Goal: Transaction & Acquisition: Purchase product/service

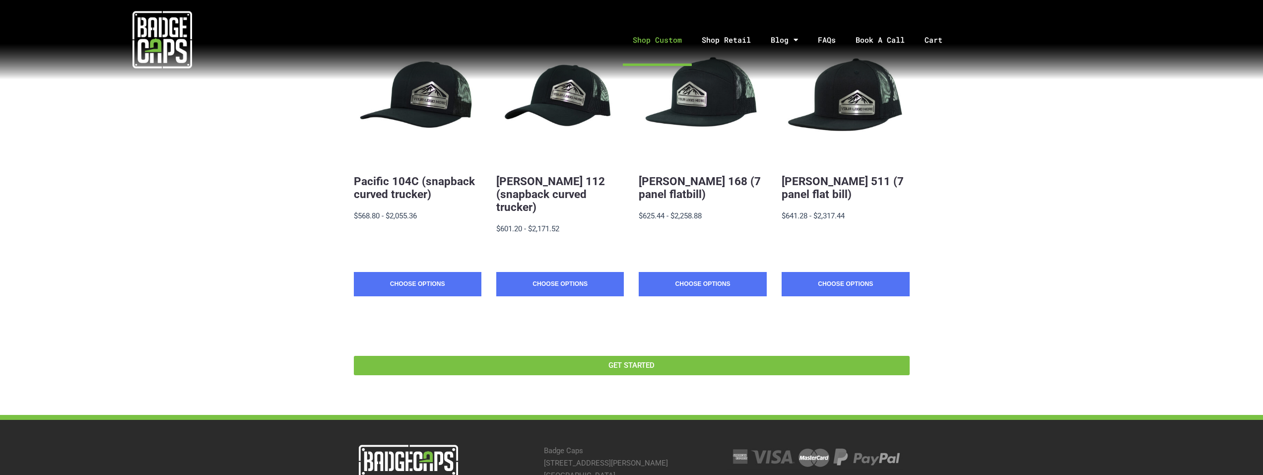
scroll to position [248, 0]
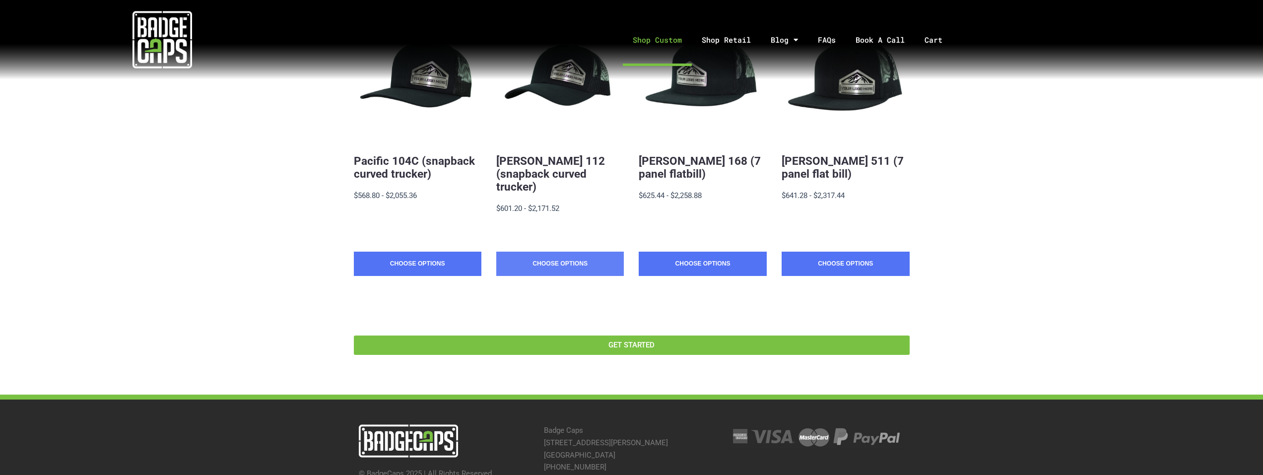
click at [590, 253] on link "Choose Options" at bounding box center [559, 264] width 127 height 25
click at [579, 255] on link "Choose Options" at bounding box center [559, 264] width 127 height 25
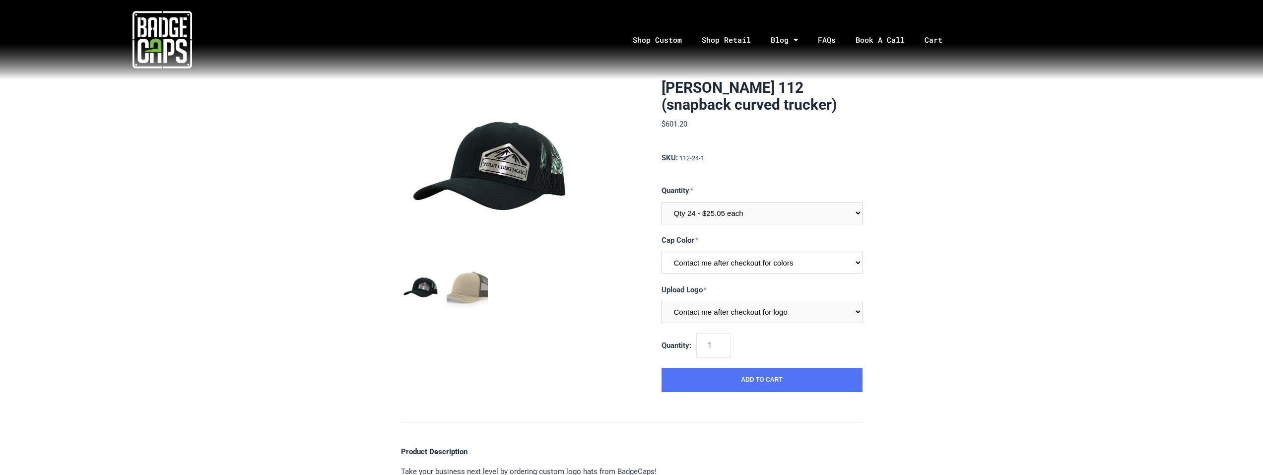
click at [720, 263] on select "Contact me after checkout for colors" at bounding box center [761, 263] width 201 height 22
click at [661, 252] on select "Contact me after checkout for colors" at bounding box center [761, 263] width 201 height 22
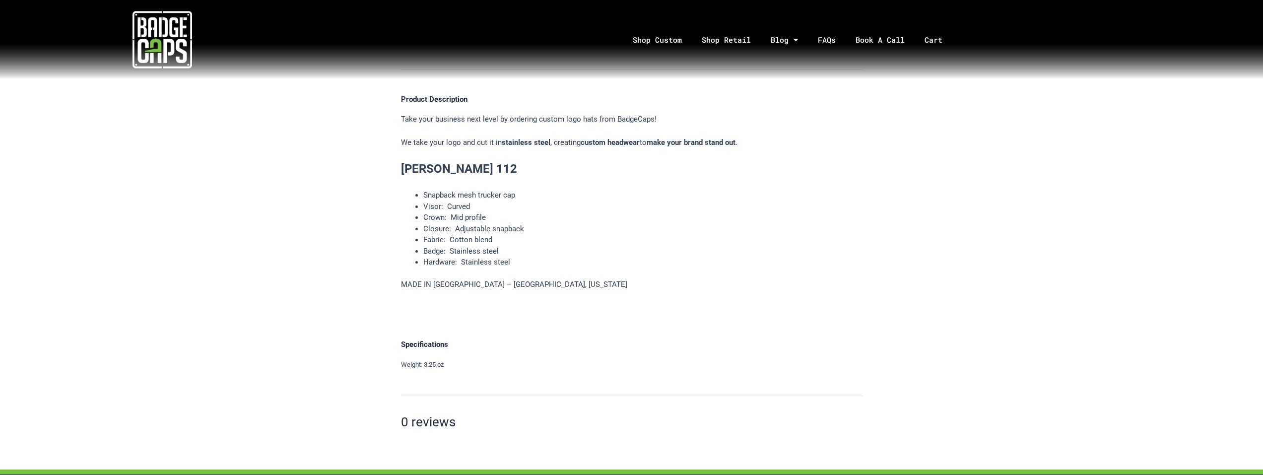
scroll to position [298, 0]
